Goal: Task Accomplishment & Management: Use online tool/utility

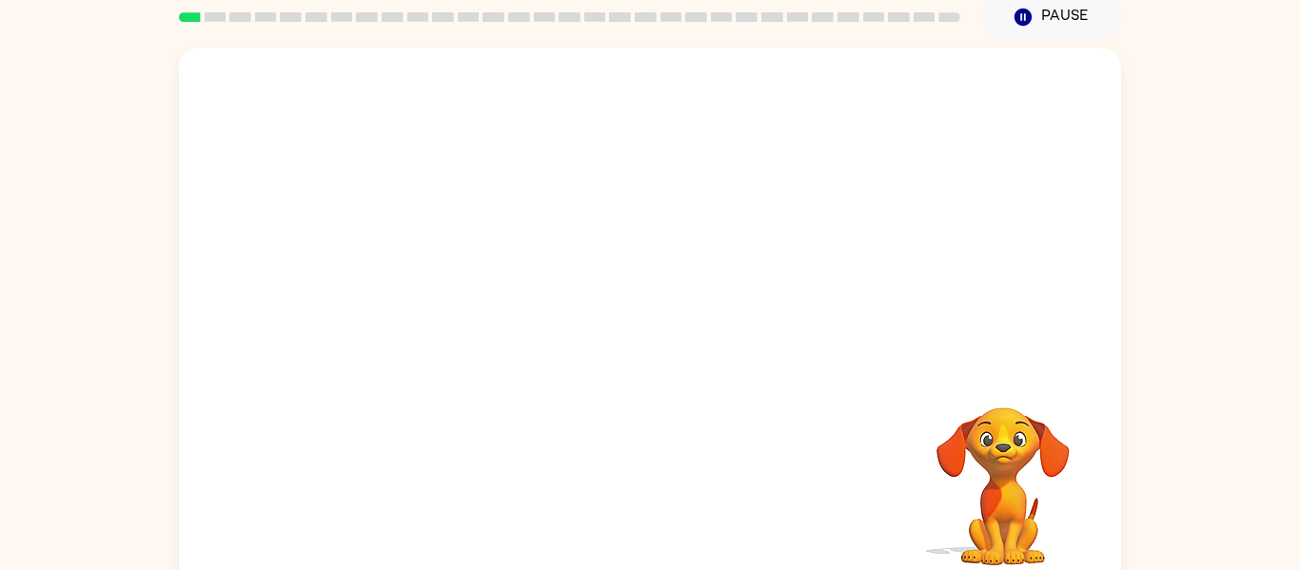
scroll to position [82, 0]
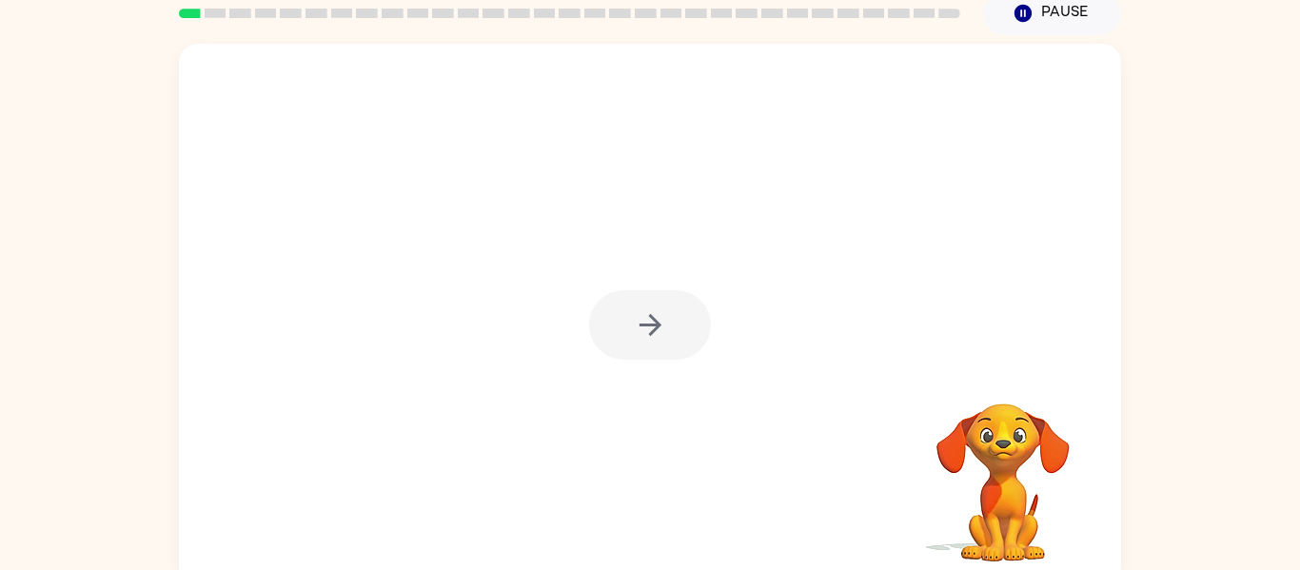
click at [638, 332] on div at bounding box center [650, 324] width 122 height 69
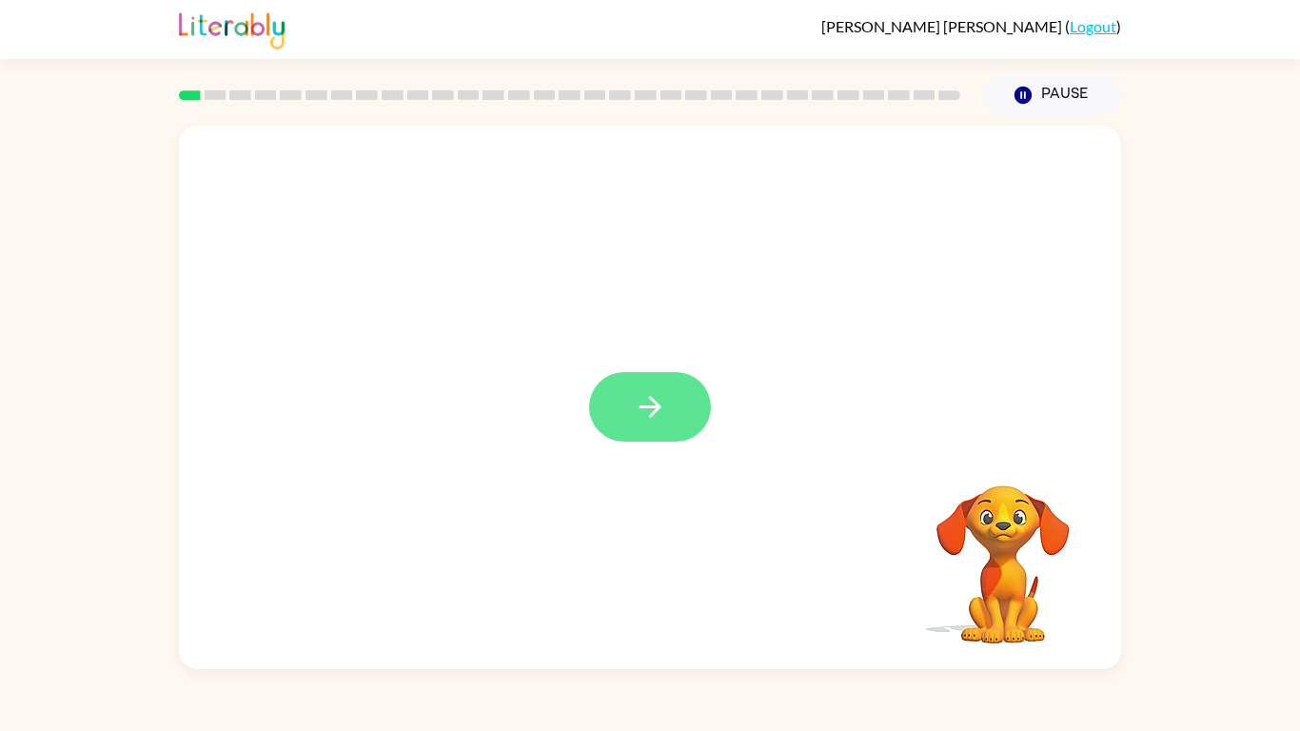
click at [654, 412] on icon "button" at bounding box center [650, 407] width 22 height 22
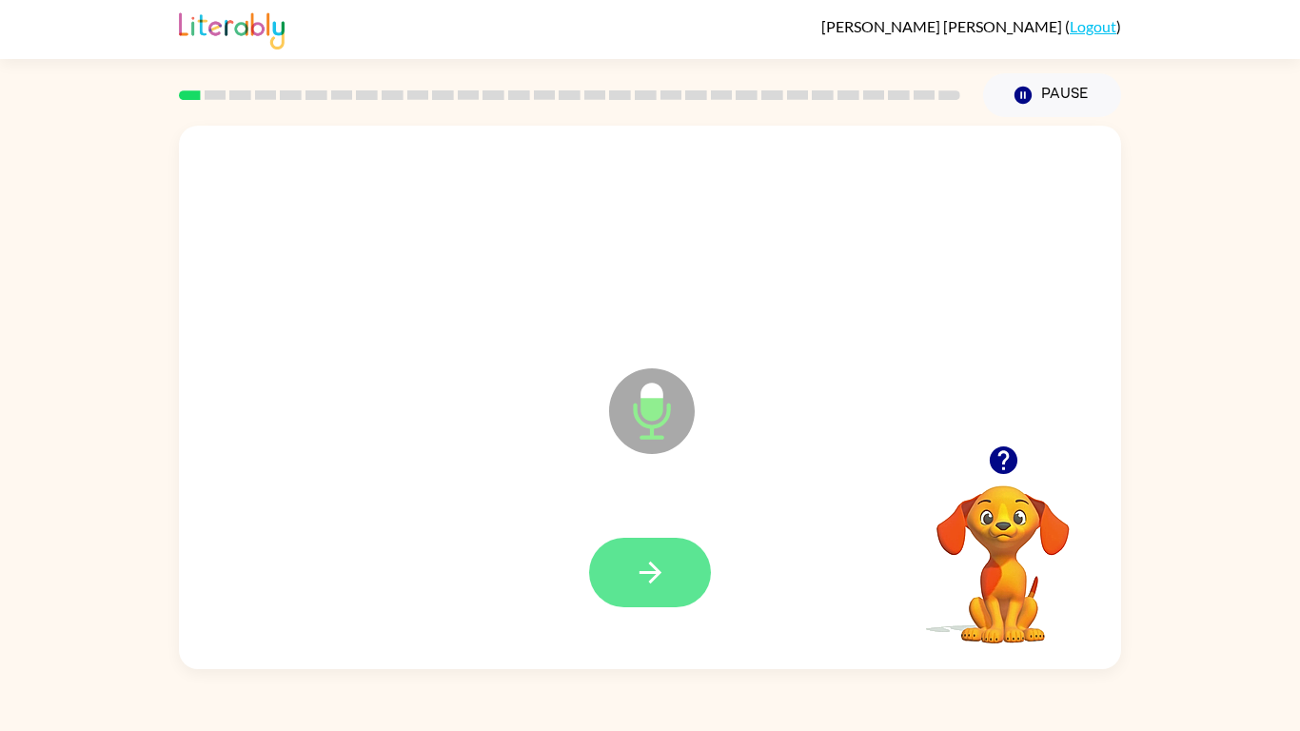
click at [657, 569] on icon "button" at bounding box center [650, 572] width 22 height 22
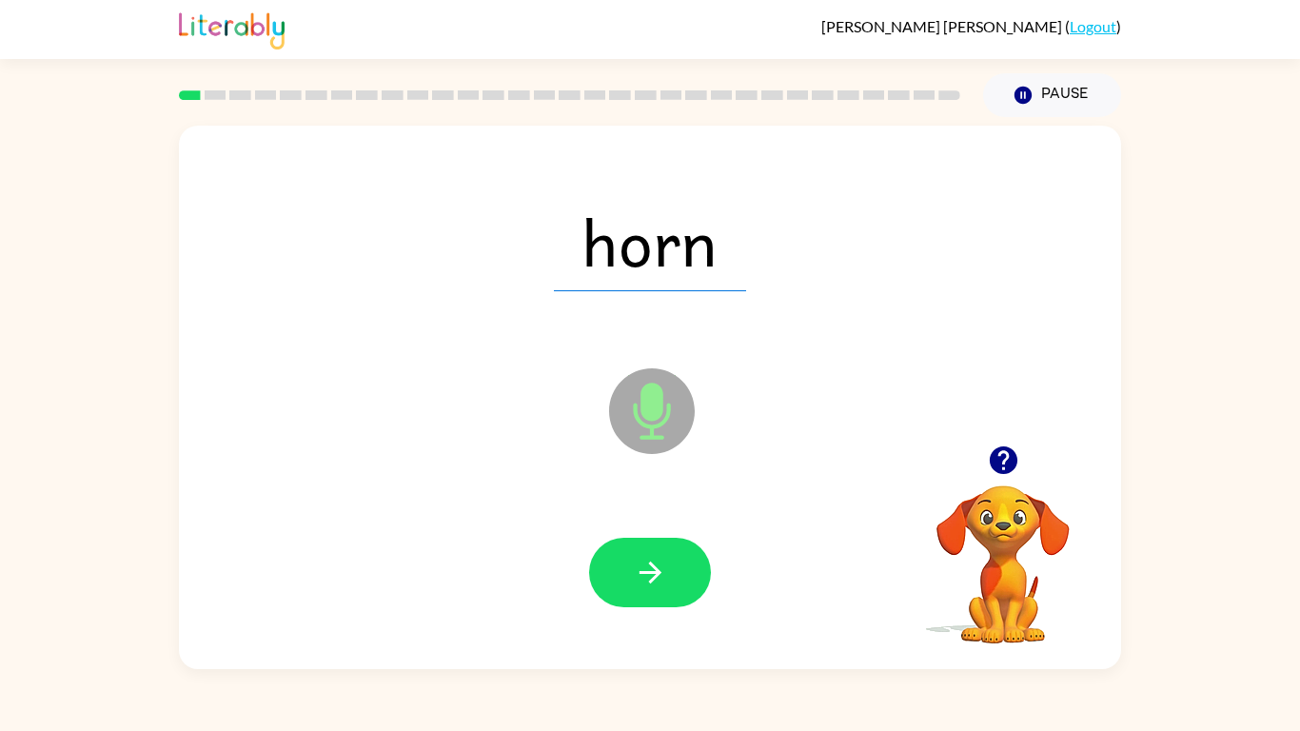
click at [657, 569] on icon "button" at bounding box center [650, 572] width 22 height 22
